Goal: Task Accomplishment & Management: Complete application form

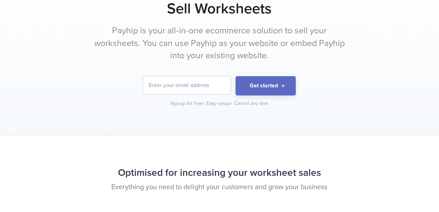
click at [211, 82] on input "email" at bounding box center [187, 85] width 88 height 18
type input "[EMAIL_ADDRESS][DOMAIN_NAME]"
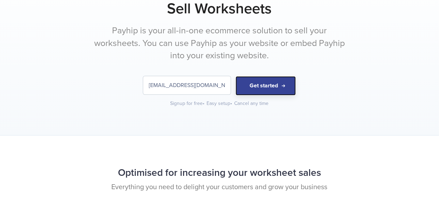
click at [255, 89] on button "Get started" at bounding box center [266, 85] width 60 height 19
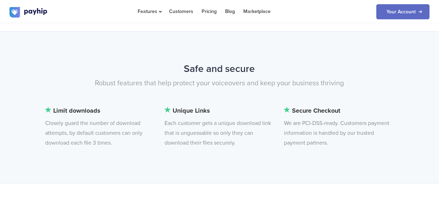
scroll to position [1657, 0]
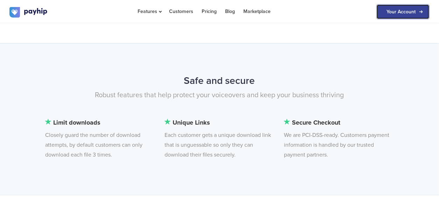
click at [398, 15] on link "Your Account" at bounding box center [402, 11] width 53 height 15
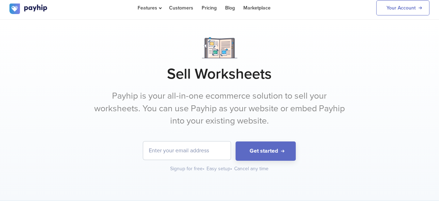
scroll to position [0, 0]
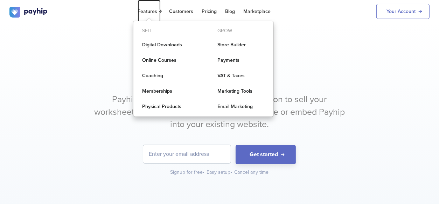
click at [156, 11] on span "Features" at bounding box center [149, 11] width 23 height 6
click at [318, 21] on div "Features Sell Digital Downloads Online Courses Coaching Grow" at bounding box center [219, 11] width 420 height 23
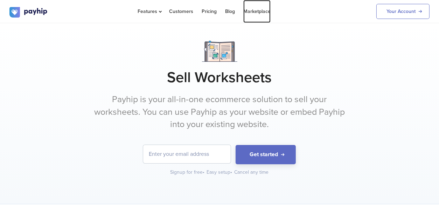
click at [264, 10] on link "Marketplace" at bounding box center [256, 11] width 27 height 23
